Goal: Task Accomplishment & Management: Manage account settings

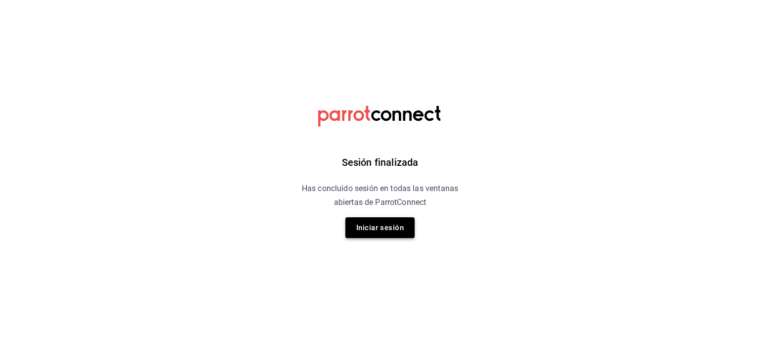
click at [385, 227] on button "Iniciar sesión" at bounding box center [379, 227] width 69 height 21
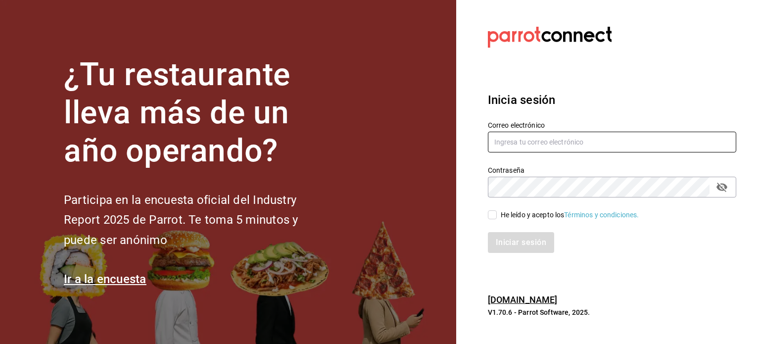
type input "[EMAIL_ADDRESS][DOMAIN_NAME]"
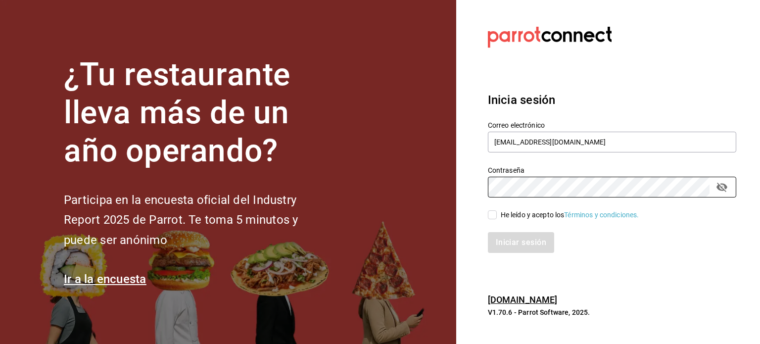
click at [492, 218] on input "He leído y acepto los Términos y condiciones." at bounding box center [492, 214] width 9 height 9
checkbox input "true"
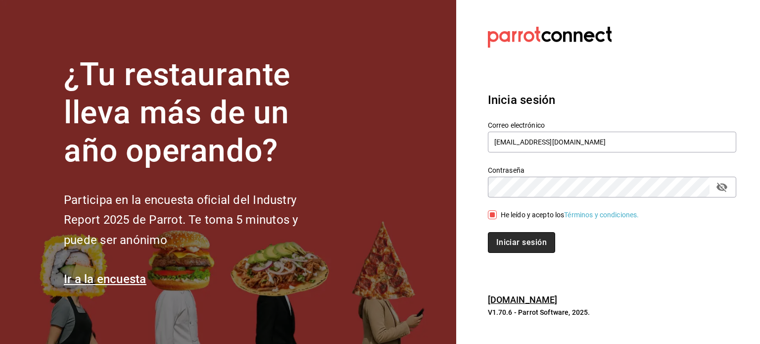
click at [513, 241] on button "Iniciar sesión" at bounding box center [521, 242] width 67 height 21
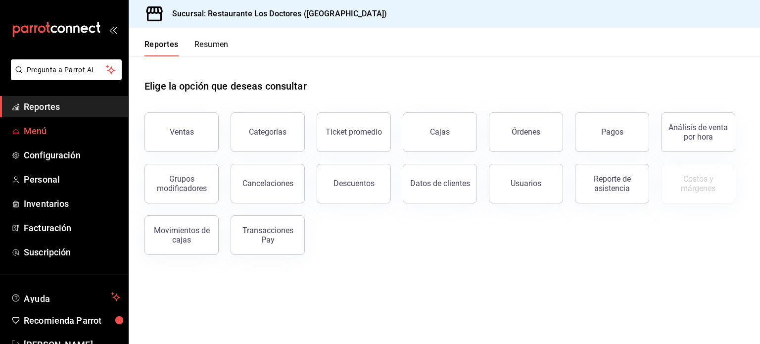
click at [29, 133] on span "Menú" at bounding box center [72, 130] width 96 height 13
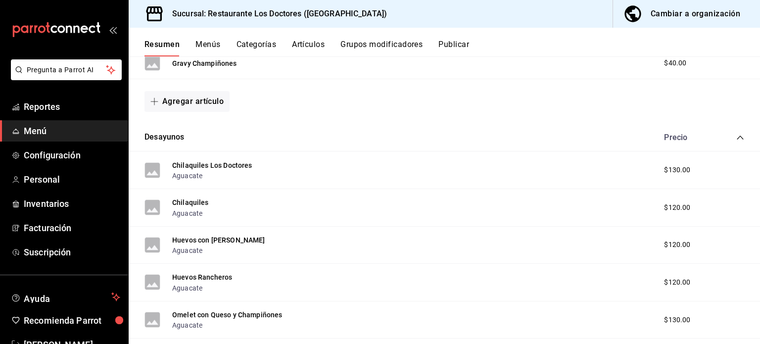
scroll to position [324, 0]
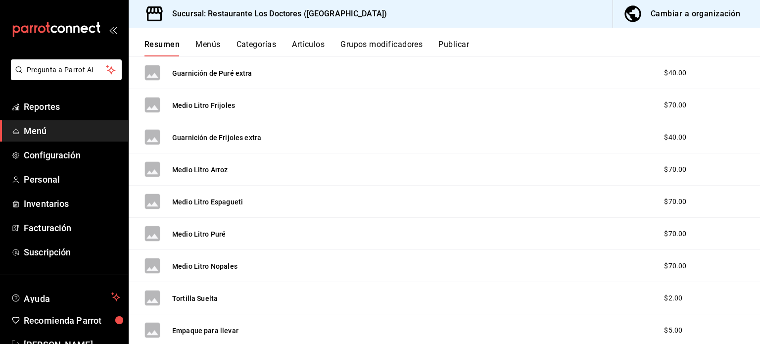
click at [204, 46] on button "Menús" at bounding box center [207, 48] width 25 height 17
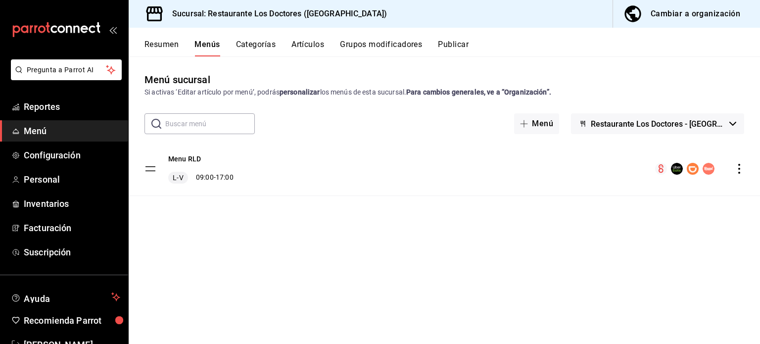
click at [373, 42] on button "Grupos modificadores" at bounding box center [381, 48] width 82 height 17
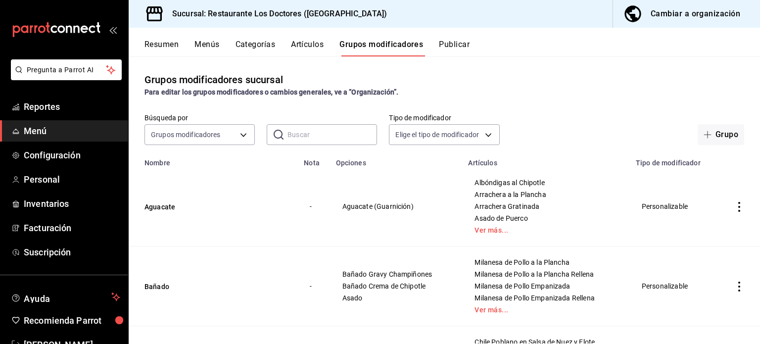
click at [262, 41] on button "Categorías" at bounding box center [255, 48] width 40 height 17
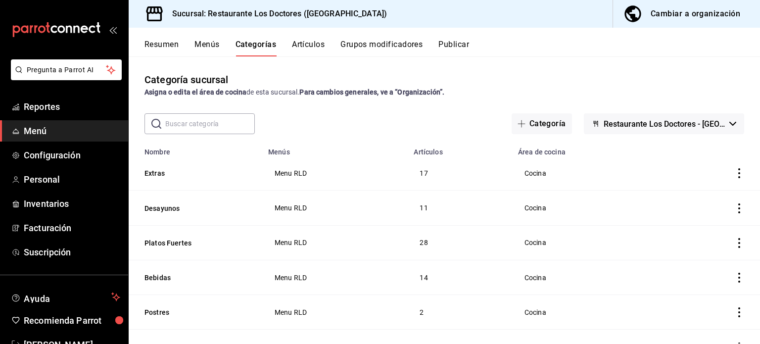
click at [310, 46] on button "Artículos" at bounding box center [308, 48] width 33 height 17
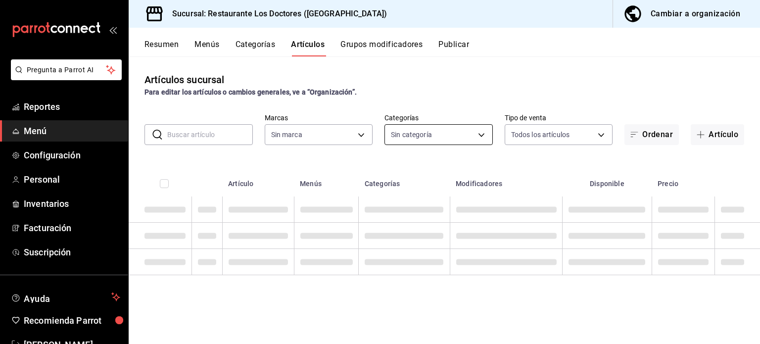
click at [438, 133] on body "Pregunta a Parrot AI Reportes Menú Configuración Personal Inventarios Facturaci…" at bounding box center [380, 172] width 760 height 344
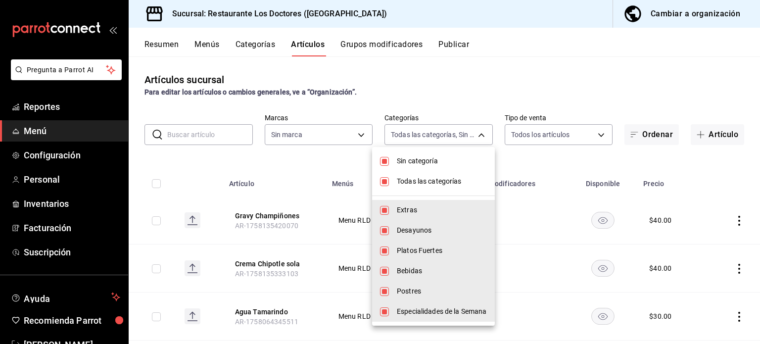
type input "112654bd-fa99-4262-a923-ef79bb8ad4bd,f0cfff11-ebac-47df-a9c2-480b83bfc72e,38dc8…"
checkbox input "true"
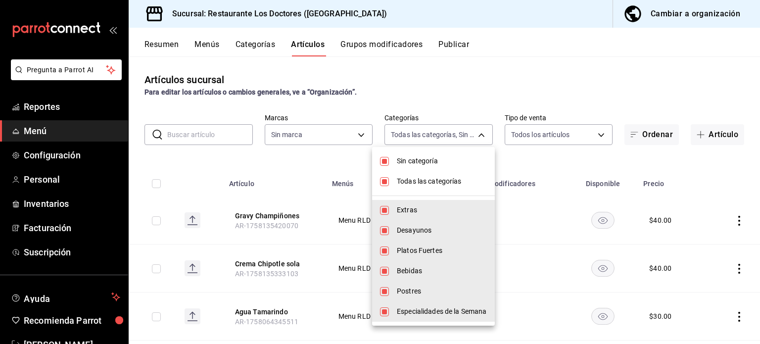
checkbox input "true"
type input "269702e0-5912-4416-965b-3ce4215a42b7"
click at [386, 163] on input "checkbox" at bounding box center [384, 161] width 9 height 9
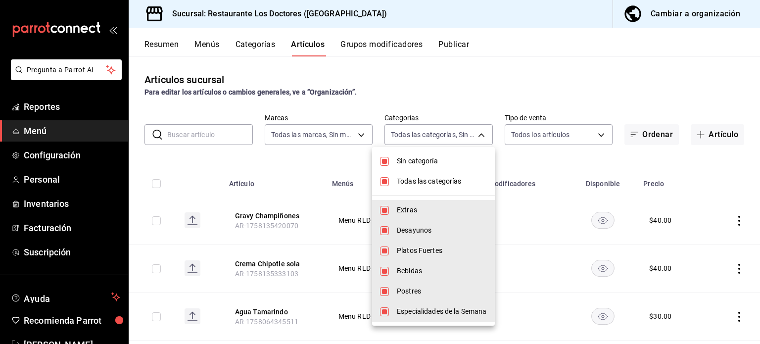
checkbox input "false"
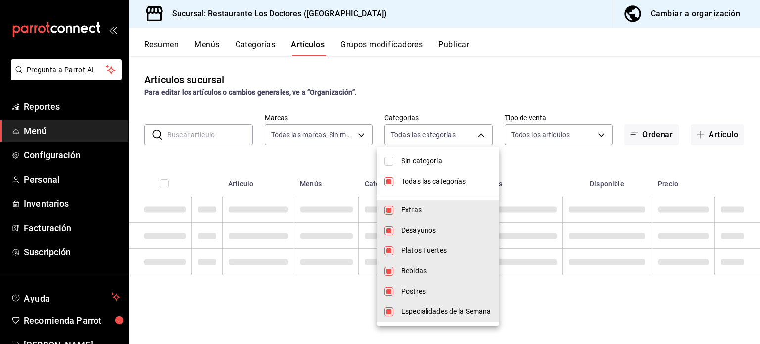
click at [387, 182] on input "checkbox" at bounding box center [388, 181] width 9 height 9
checkbox input "false"
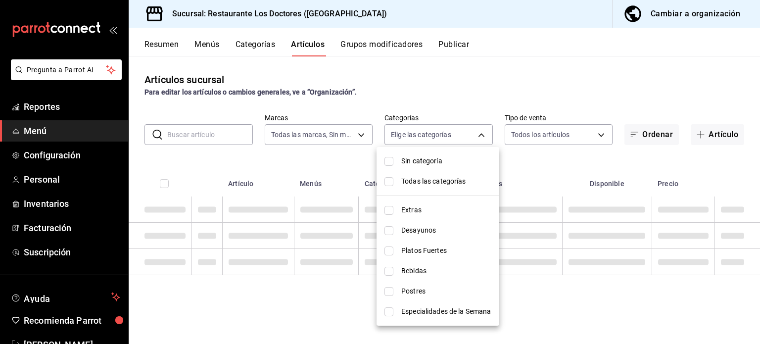
checkbox input "false"
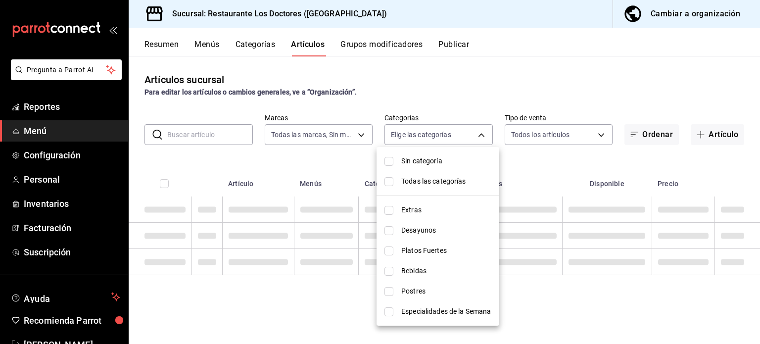
checkbox input "false"
click at [391, 229] on li "Desayunos" at bounding box center [437, 230] width 123 height 20
type input "f0cfff11-ebac-47df-a9c2-480b83bfc72e"
checkbox input "true"
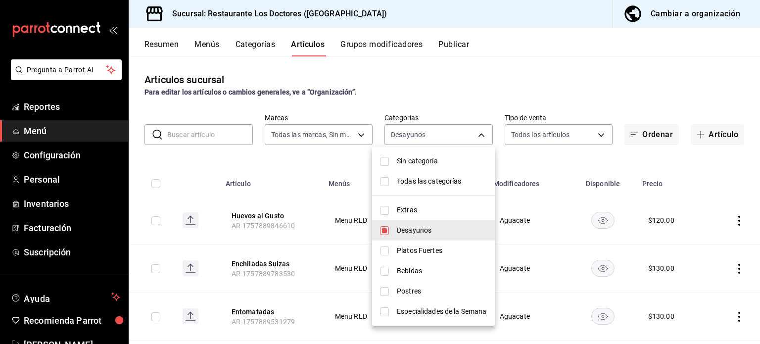
click at [558, 155] on div at bounding box center [380, 172] width 760 height 344
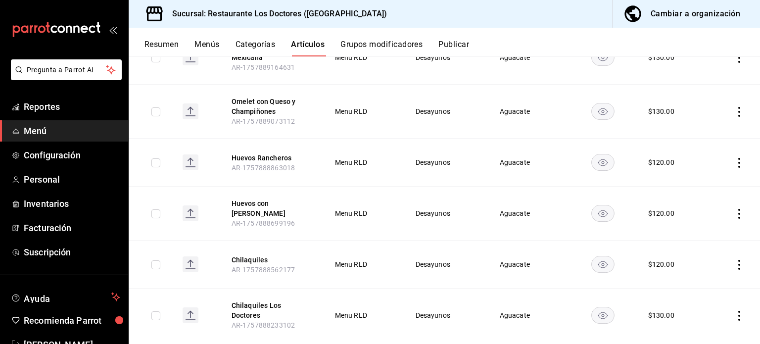
scroll to position [421, 0]
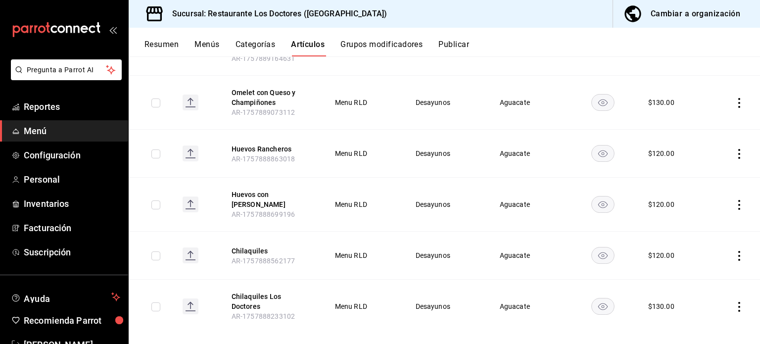
click at [360, 43] on button "Grupos modificadores" at bounding box center [381, 48] width 82 height 17
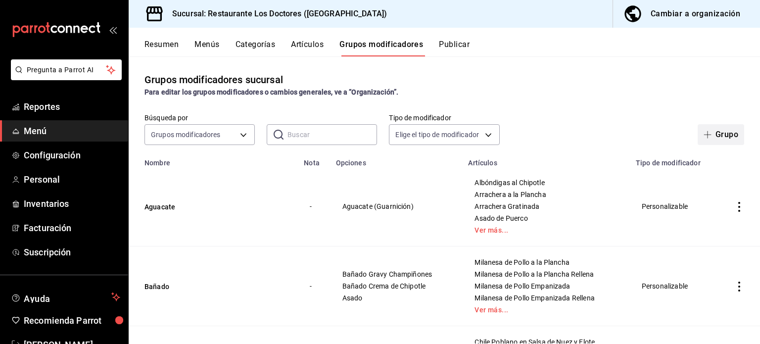
click at [704, 134] on span "button" at bounding box center [710, 135] width 12 height 8
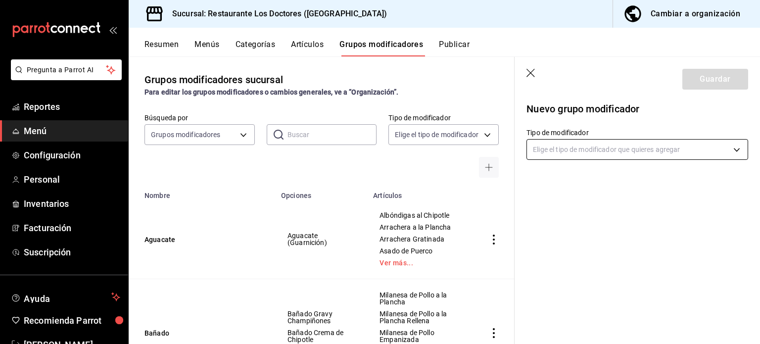
click at [604, 148] on body "Pregunta a Parrot AI Reportes Menú Configuración Personal Inventarios Facturaci…" at bounding box center [380, 172] width 760 height 344
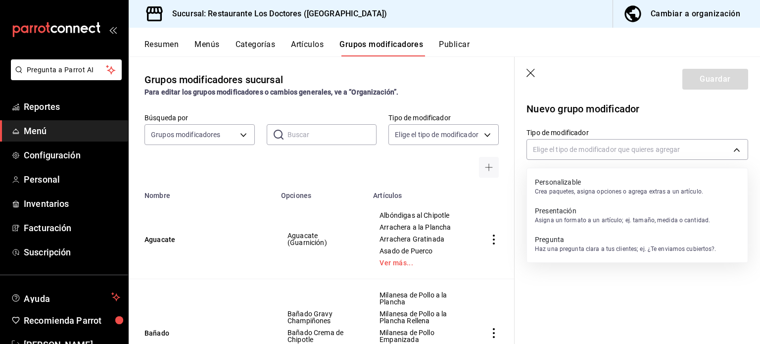
click at [579, 188] on p "Crea paquetes, asigna opciones o agrega extras a un artículo." at bounding box center [619, 191] width 168 height 9
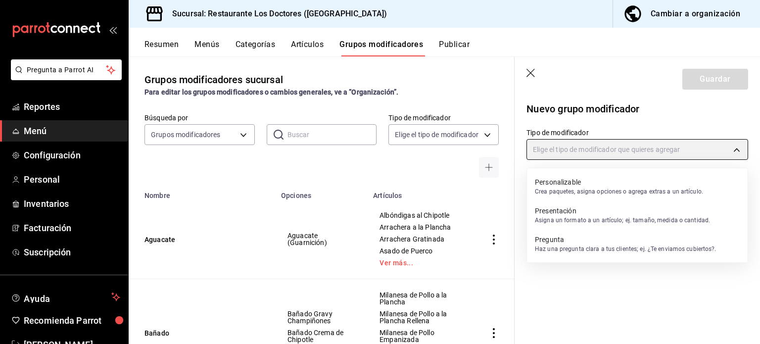
type input "CUSTOMIZABLE"
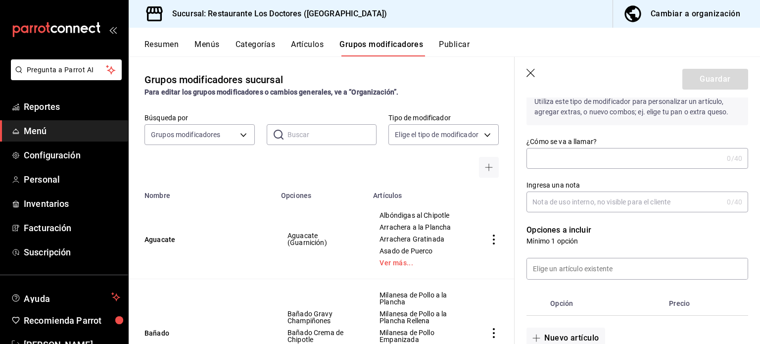
scroll to position [99, 0]
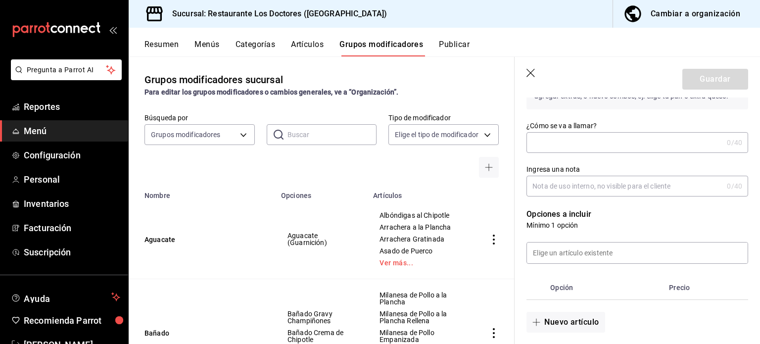
click at [584, 141] on input "¿Cómo se va a llamar?" at bounding box center [624, 143] width 196 height 20
type input "Pollo"
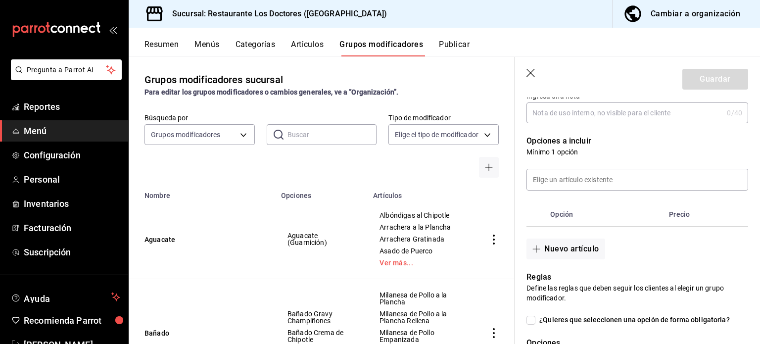
scroll to position [198, 0]
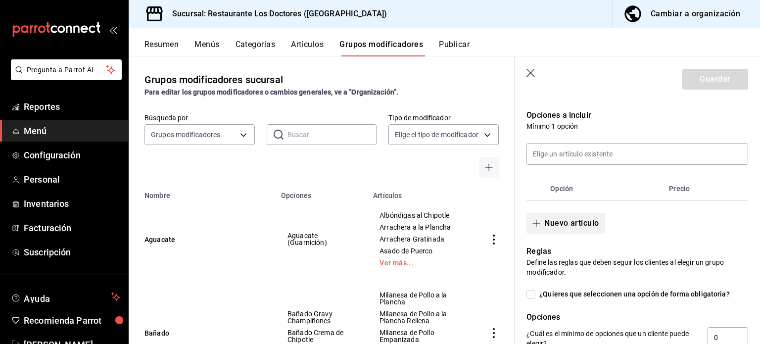
click at [572, 223] on button "Nuevo artículo" at bounding box center [565, 223] width 78 height 21
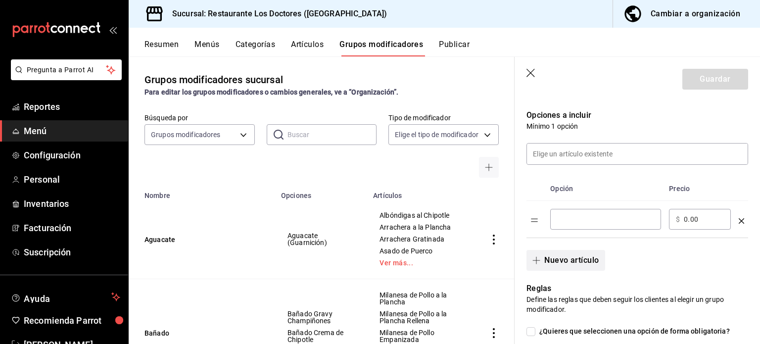
click at [572, 223] on input "optionsTable" at bounding box center [605, 219] width 97 height 10
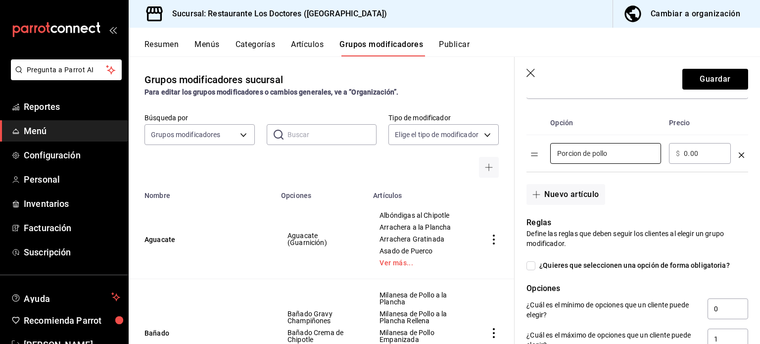
scroll to position [247, 0]
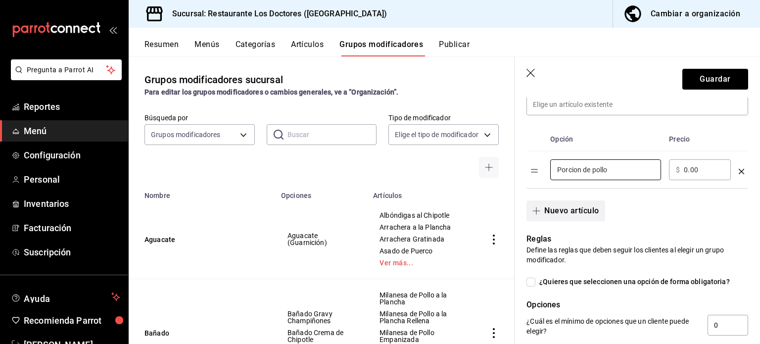
type input "Porcion de pollo"
click at [577, 212] on button "Nuevo artículo" at bounding box center [565, 210] width 78 height 21
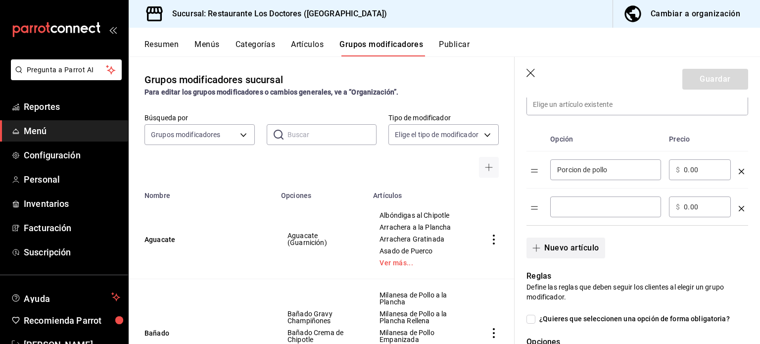
click at [577, 212] on div "​" at bounding box center [605, 206] width 111 height 21
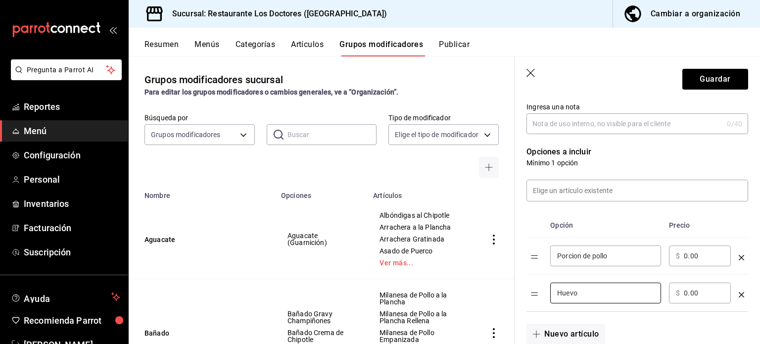
scroll to position [99, 0]
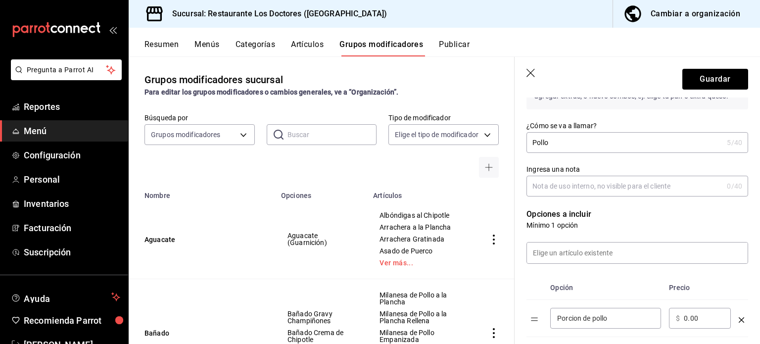
type input "Huevo"
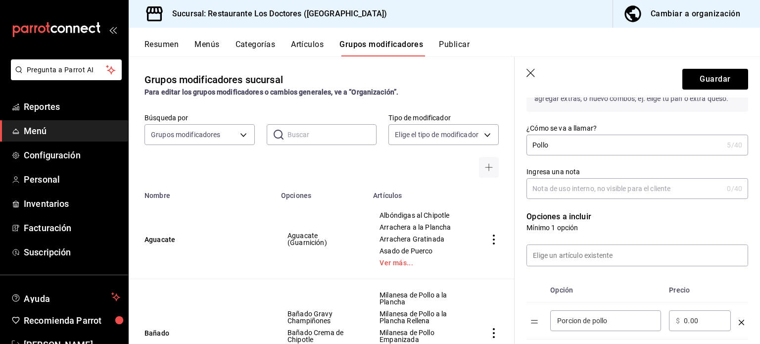
scroll to position [80, 0]
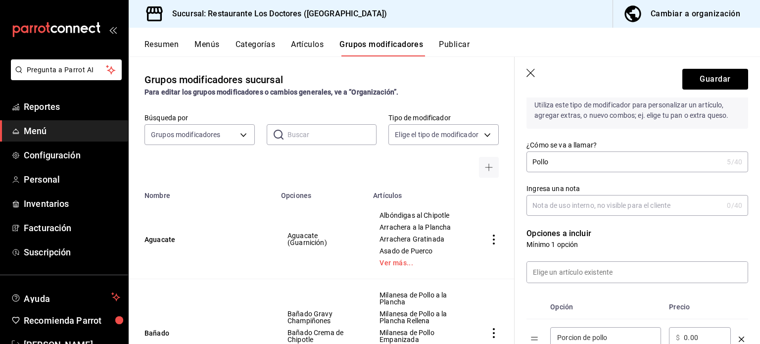
click at [596, 161] on input "Pollo" at bounding box center [624, 162] width 196 height 20
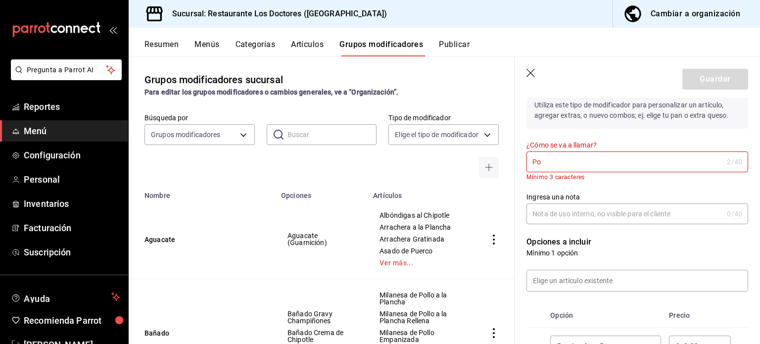
type input "P"
type input "M"
click at [528, 67] on header "Guardar" at bounding box center [637, 77] width 245 height 41
click at [526, 74] on icon "button" at bounding box center [531, 74] width 10 height 10
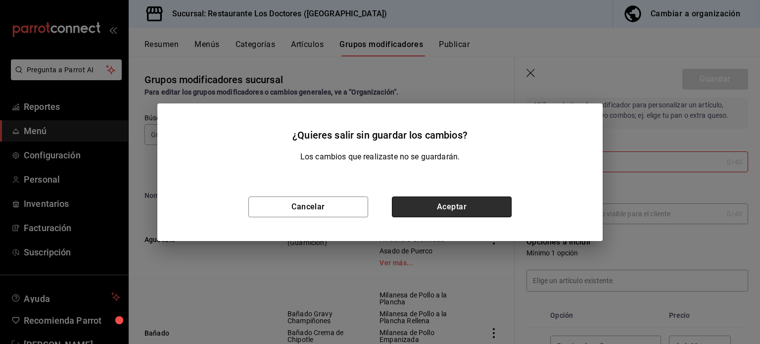
click at [423, 202] on button "Aceptar" at bounding box center [452, 206] width 120 height 21
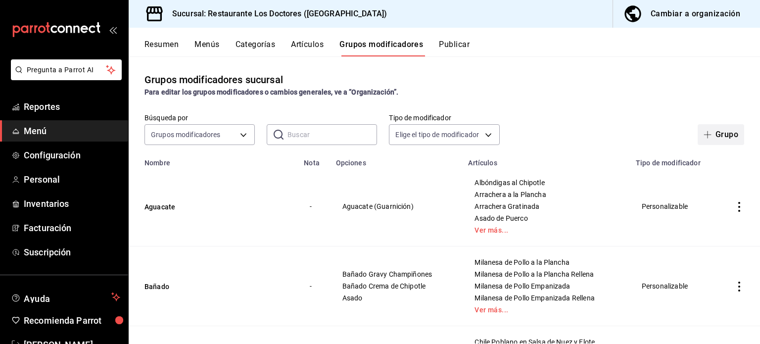
click at [704, 131] on span "button" at bounding box center [710, 135] width 12 height 8
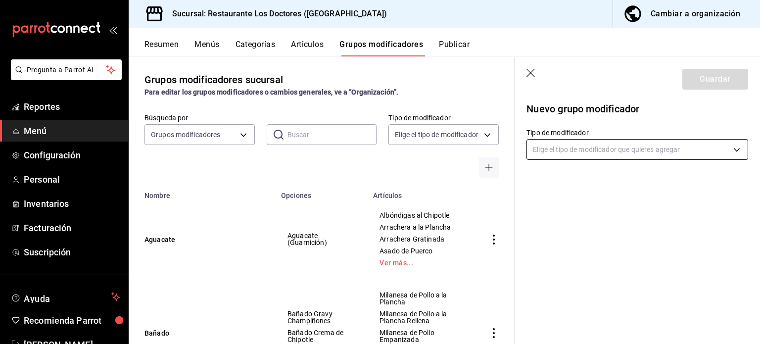
click at [636, 151] on body "Pregunta a Parrot AI Reportes Menú Configuración Personal Inventarios Facturaci…" at bounding box center [380, 172] width 760 height 344
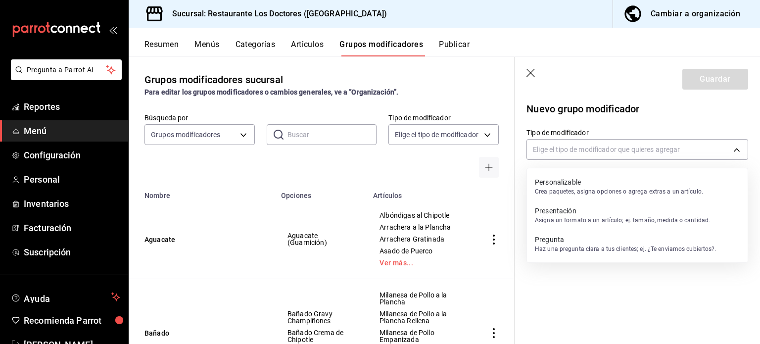
click at [579, 186] on p "Personalizable" at bounding box center [619, 182] width 168 height 10
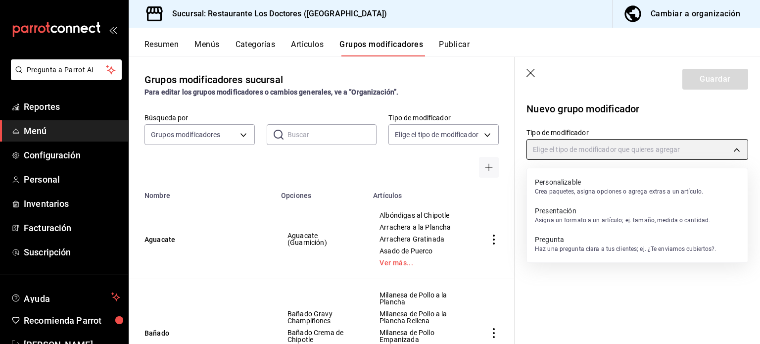
type input "CUSTOMIZABLE"
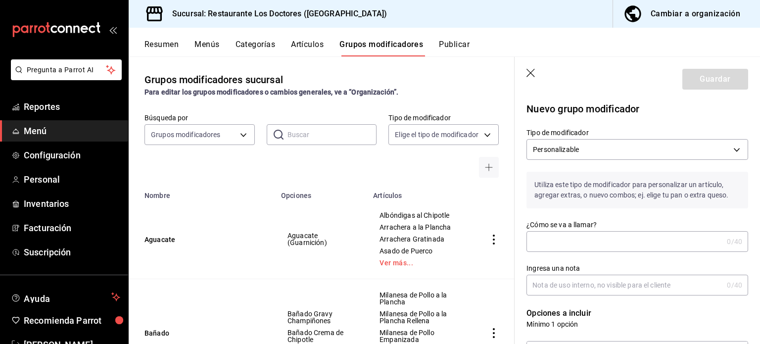
click at [585, 237] on input "¿Cómo se va a llamar?" at bounding box center [624, 242] width 196 height 20
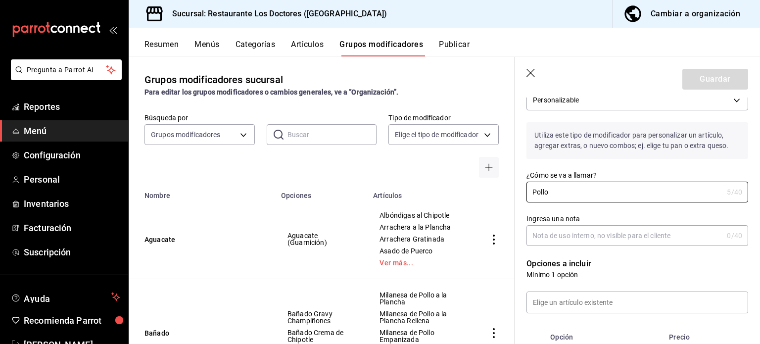
type input "Pollo"
click at [595, 233] on input "Ingresa una nota" at bounding box center [624, 236] width 196 height 20
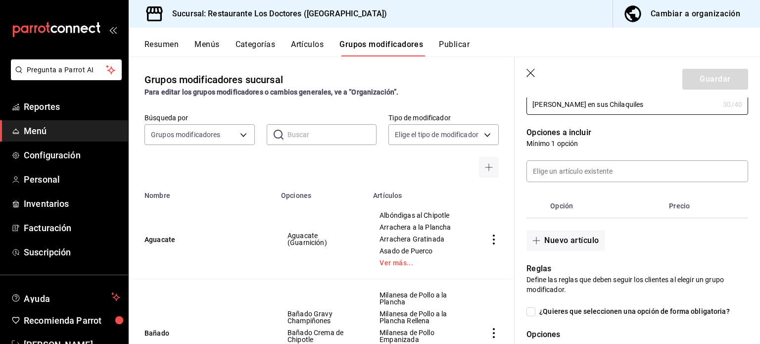
scroll to position [198, 0]
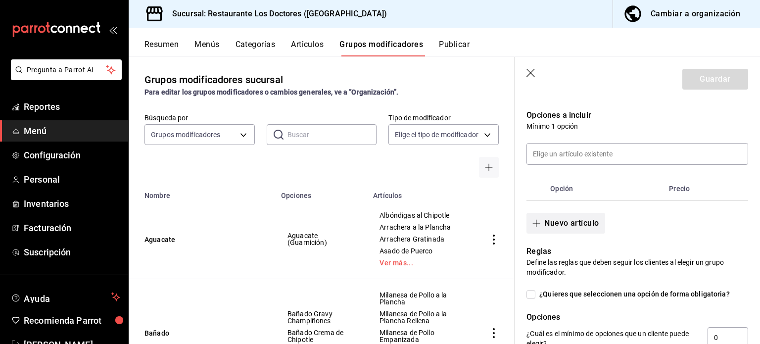
type input "[PERSON_NAME] en sus Chilaquiles"
click at [562, 224] on button "Nuevo artículo" at bounding box center [565, 223] width 78 height 21
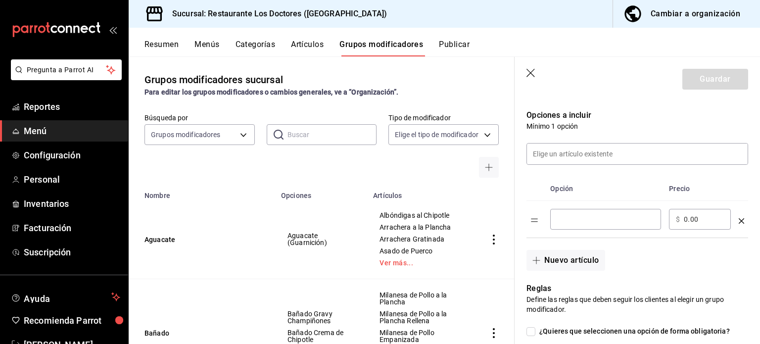
click at [563, 220] on input "optionsTable" at bounding box center [605, 219] width 97 height 10
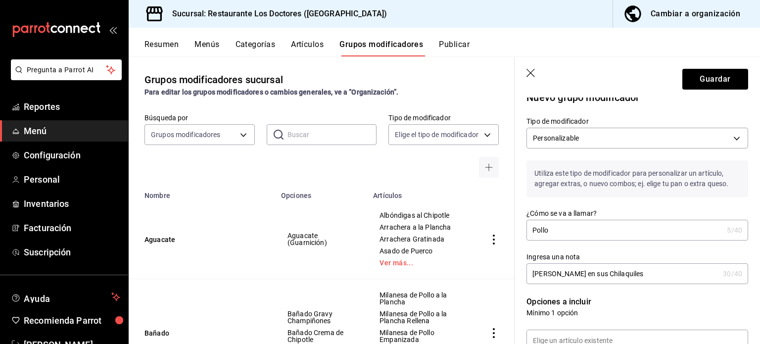
scroll to position [0, 0]
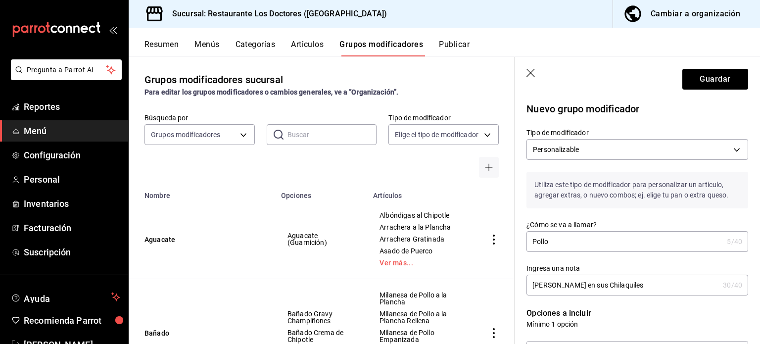
type input "Pollo"
drag, startPoint x: 588, startPoint y: 243, endPoint x: 503, endPoint y: 238, distance: 84.7
click at [503, 238] on main "Grupos modificadores sucursal Para editar los grupos modificadores o cambios ge…" at bounding box center [444, 199] width 631 height 287
type input "Verde Rojo Pollo"
drag, startPoint x: 645, startPoint y: 285, endPoint x: 494, endPoint y: 286, distance: 150.9
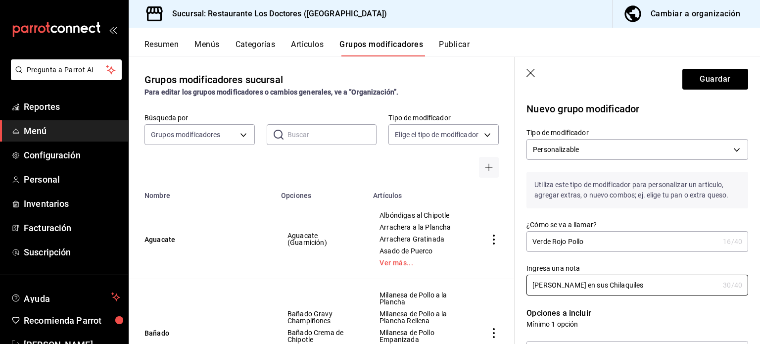
click at [494, 286] on main "Grupos modificadores sucursal Para editar los grupos modificadores o cambios ge…" at bounding box center [444, 199] width 631 height 287
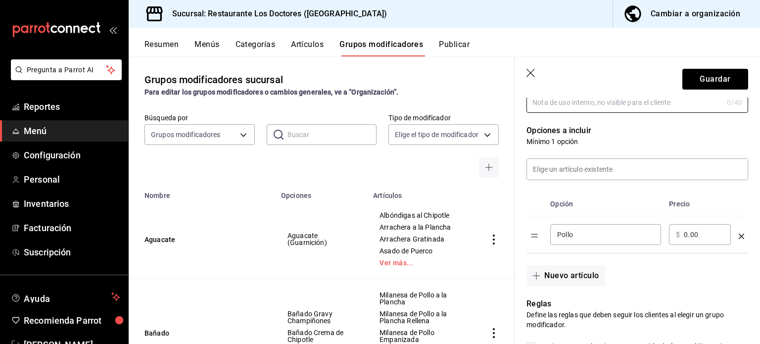
scroll to position [247, 0]
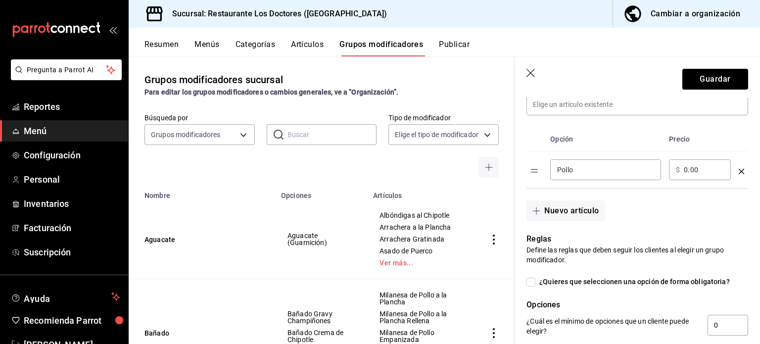
click at [739, 172] on icon "optionsTable" at bounding box center [741, 171] width 5 height 5
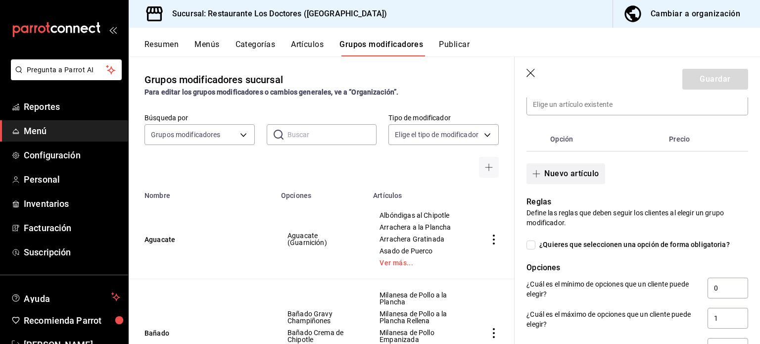
click at [558, 175] on button "Nuevo artículo" at bounding box center [565, 173] width 78 height 21
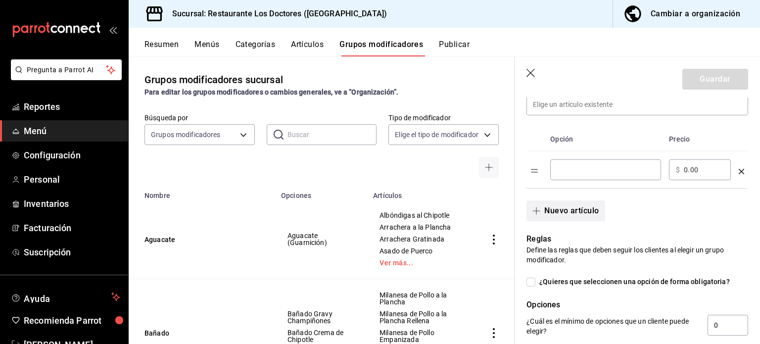
click at [558, 175] on div "​" at bounding box center [605, 169] width 111 height 21
type input "Verdes"
click at [566, 215] on button "Nuevo artículo" at bounding box center [565, 210] width 78 height 21
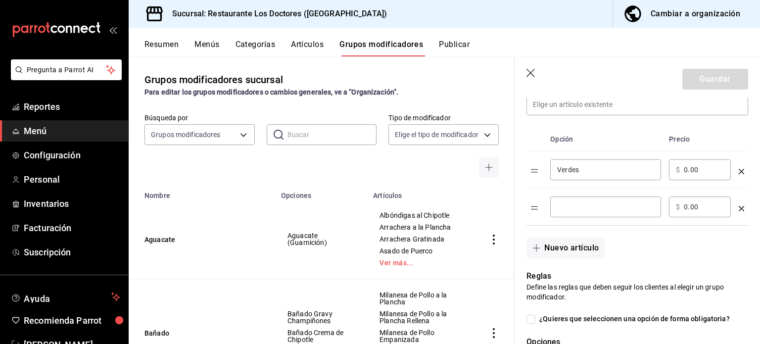
click at [573, 209] on input "optionsTable" at bounding box center [605, 207] width 97 height 10
type input "Rojos"
click at [578, 245] on button "Nuevo artículo" at bounding box center [565, 247] width 78 height 21
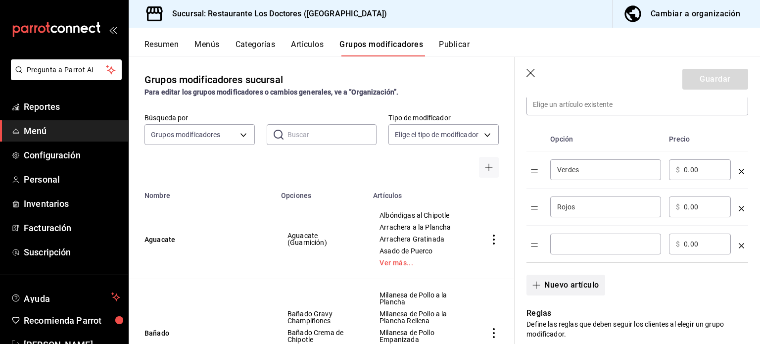
click at [578, 245] on input "optionsTable" at bounding box center [605, 244] width 97 height 10
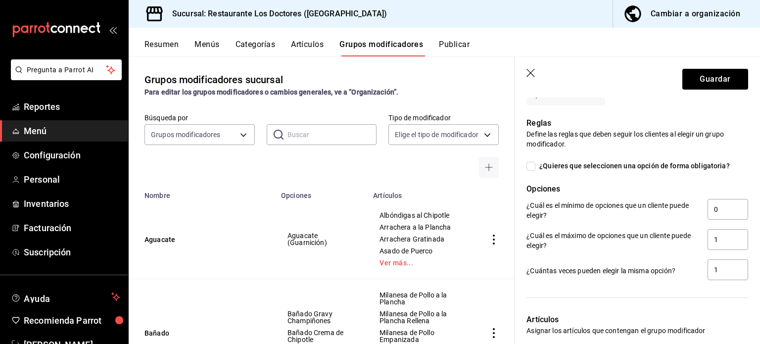
scroll to position [445, 0]
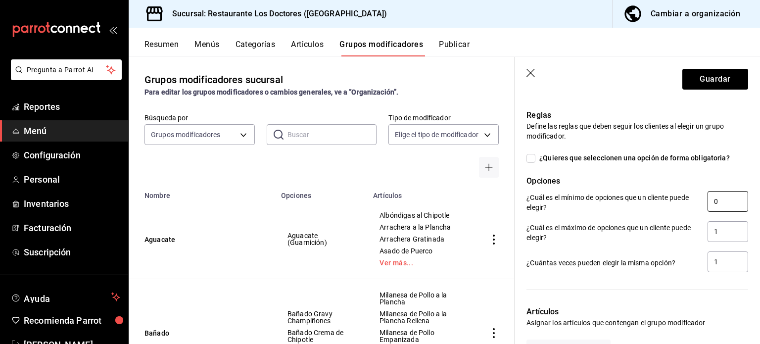
type input "Pollo"
click at [712, 199] on input "0" at bounding box center [727, 201] width 41 height 21
type input "1"
click at [716, 232] on input "1" at bounding box center [727, 231] width 41 height 21
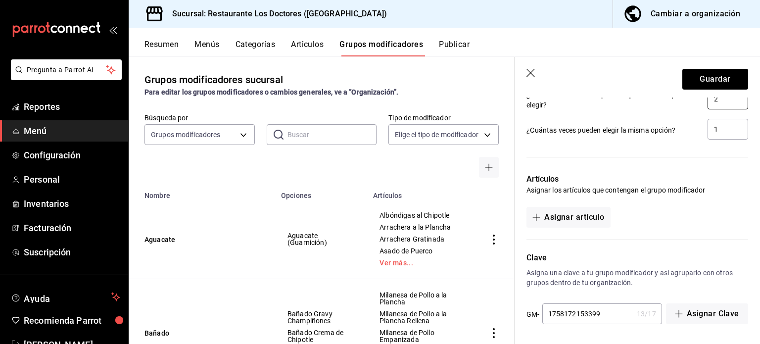
scroll to position [578, 0]
type input "2"
click at [571, 213] on button "Asignar artículo" at bounding box center [568, 217] width 84 height 21
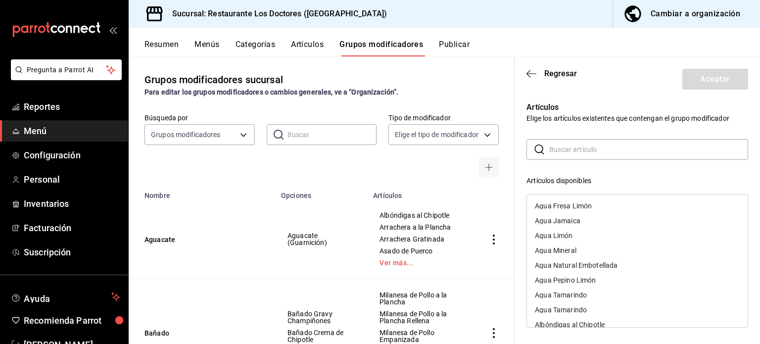
click at [568, 152] on input "text" at bounding box center [648, 150] width 199 height 20
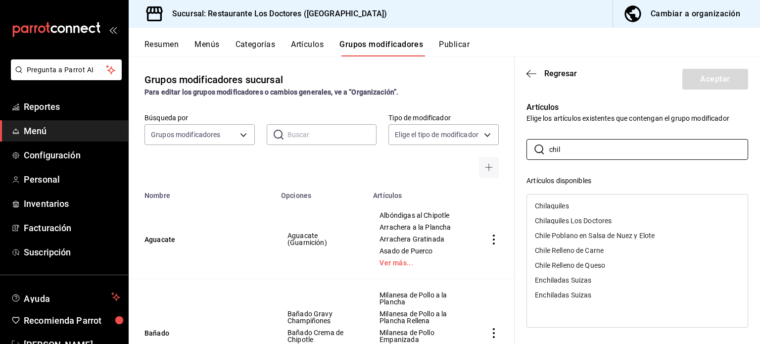
type input "chil"
click at [555, 205] on div "Chilaquiles" at bounding box center [552, 205] width 34 height 7
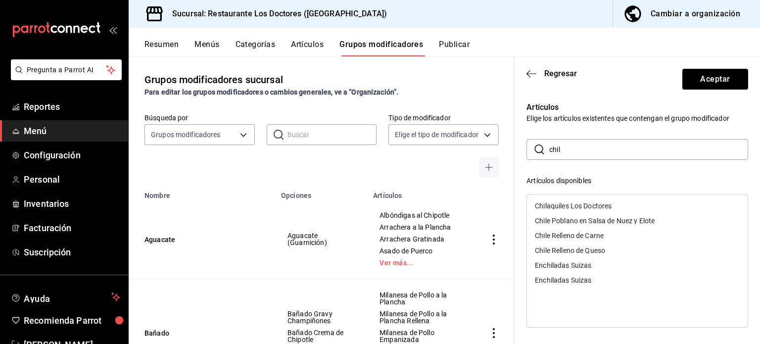
click at [555, 205] on div "Chilaquiles Los Doctores" at bounding box center [573, 205] width 77 height 7
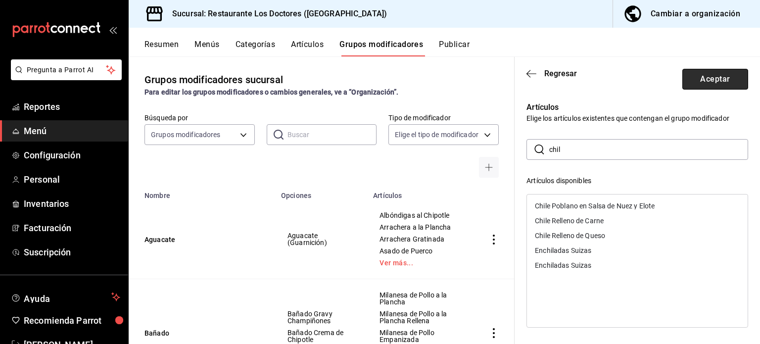
click at [708, 77] on button "Aceptar" at bounding box center [715, 79] width 66 height 21
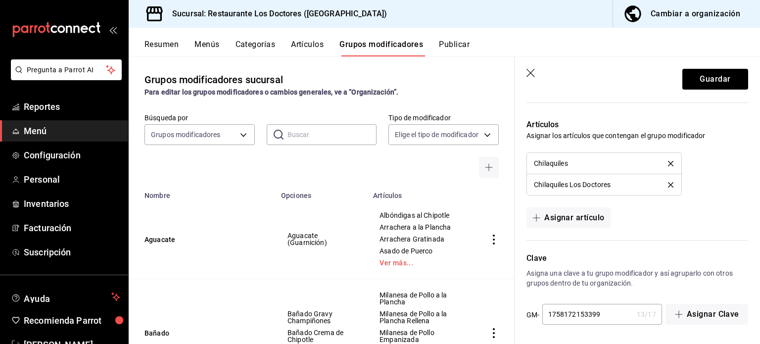
scroll to position [633, 0]
click at [707, 81] on button "Guardar" at bounding box center [715, 79] width 66 height 21
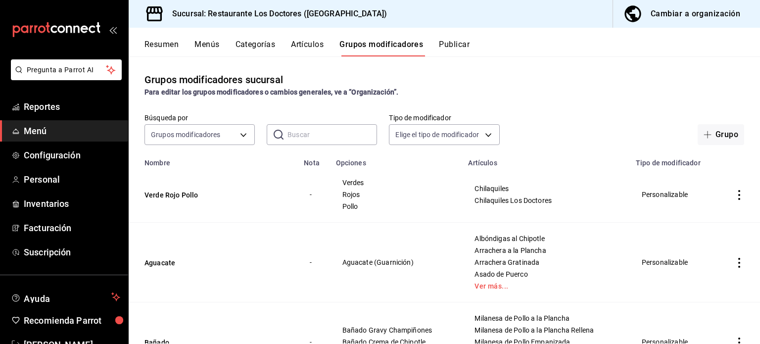
click at [317, 46] on button "Artículos" at bounding box center [307, 48] width 33 height 17
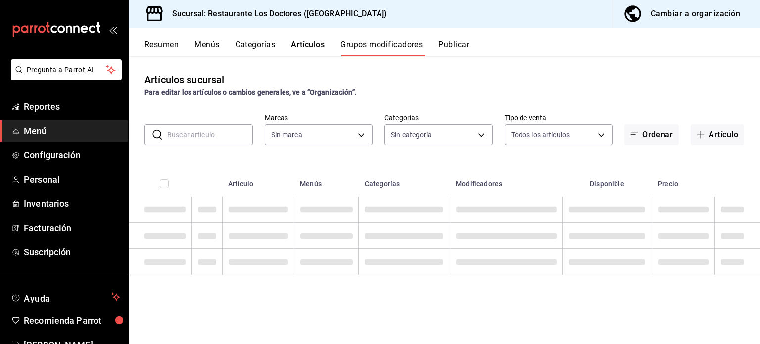
type input "269702e0-5912-4416-965b-3ce4215a42b7"
click at [192, 136] on input "text" at bounding box center [210, 135] width 86 height 20
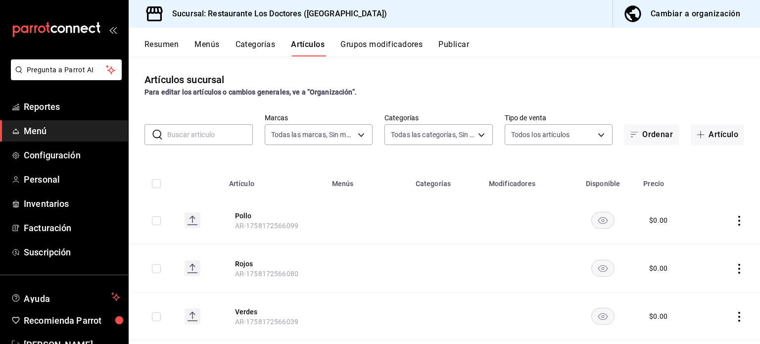
type input "269702e0-5912-4416-965b-3ce4215a42b7"
type input "112654bd-fa99-4262-a923-ef79bb8ad4bd,f0cfff11-ebac-47df-a9c2-480b83bfc72e,38dc8…"
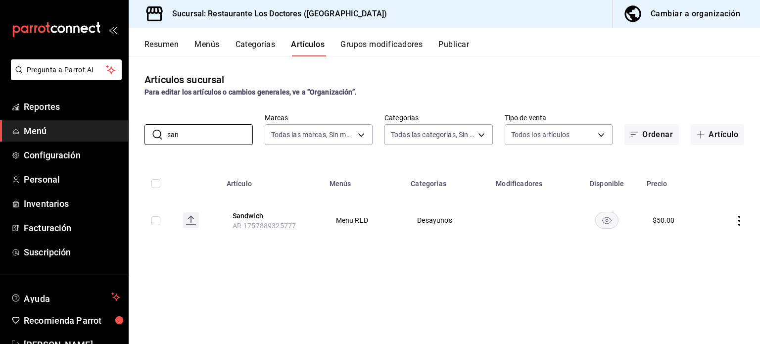
type input "san"
click at [740, 221] on icon "actions" at bounding box center [739, 221] width 2 height 10
click at [706, 242] on span "Editar" at bounding box center [710, 243] width 26 height 10
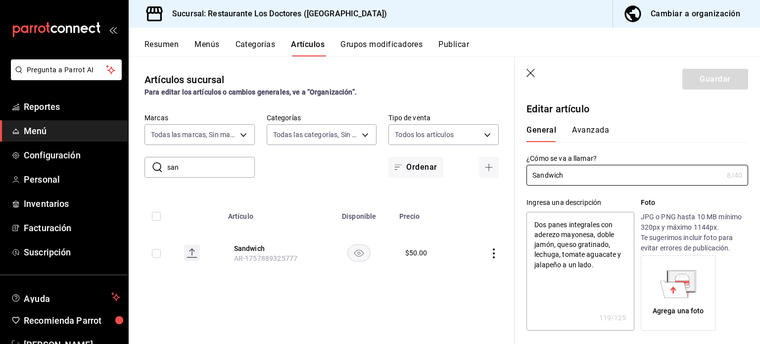
type textarea "x"
type input "$50.00"
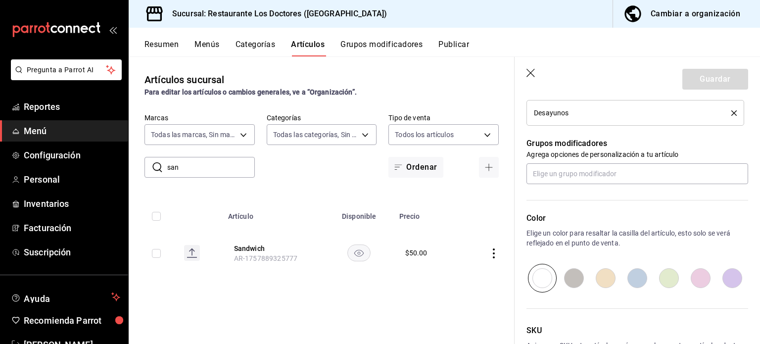
scroll to position [281, 0]
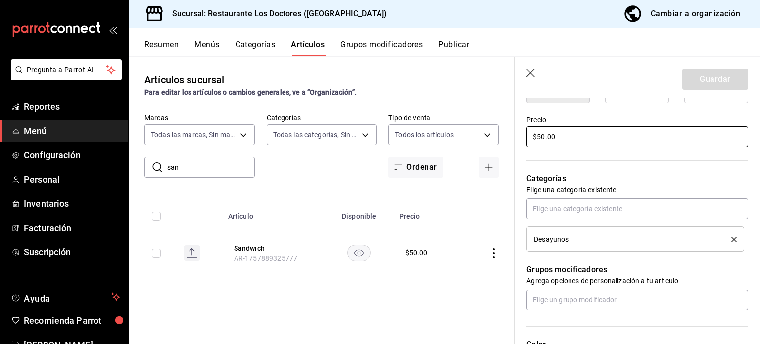
click at [542, 135] on input "$50.00" at bounding box center [637, 136] width 222 height 21
type textarea "x"
type input "$0.00"
type textarea "x"
type input "$60.00"
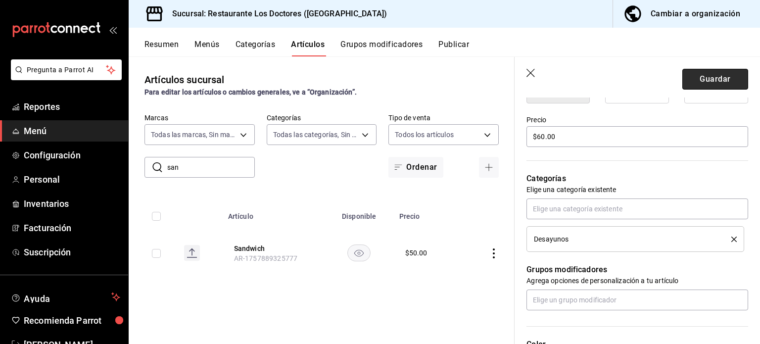
click at [715, 81] on button "Guardar" at bounding box center [715, 79] width 66 height 21
type textarea "x"
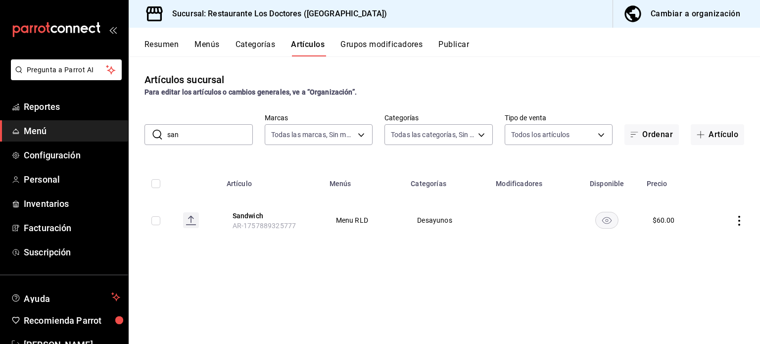
click at [365, 44] on button "Grupos modificadores" at bounding box center [381, 48] width 82 height 17
